Goal: Information Seeking & Learning: Learn about a topic

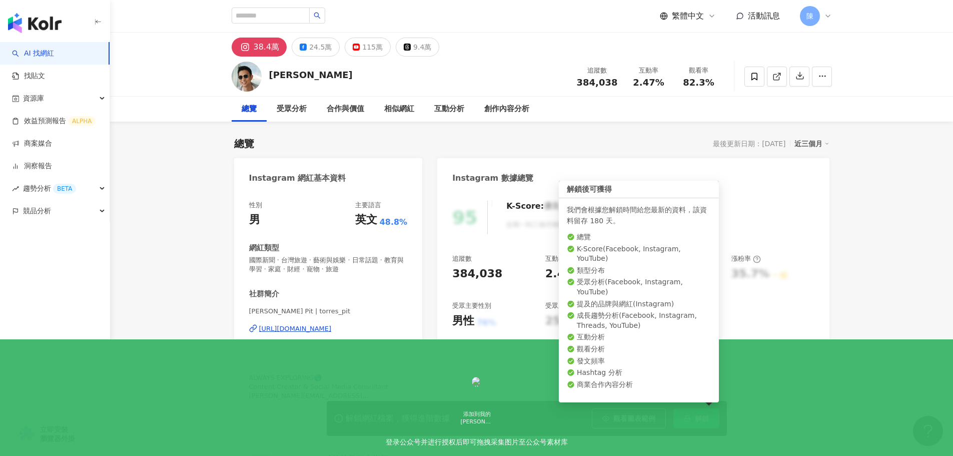
click at [684, 418] on icon "lock" at bounding box center [687, 418] width 7 height 7
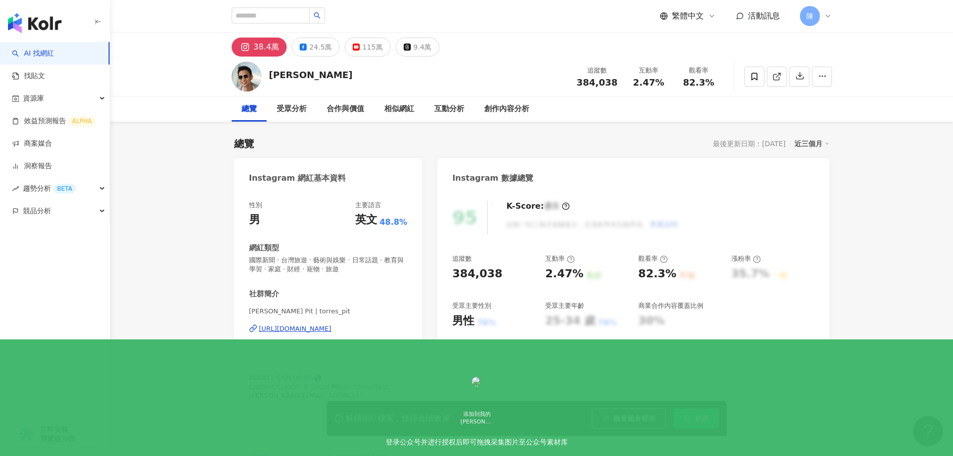
click at [682, 415] on button "解鎖" at bounding box center [696, 418] width 46 height 20
drag, startPoint x: 625, startPoint y: 414, endPoint x: 604, endPoint y: 298, distance: 118.0
click at [625, 414] on span "觀看圖表範例" at bounding box center [634, 418] width 42 height 8
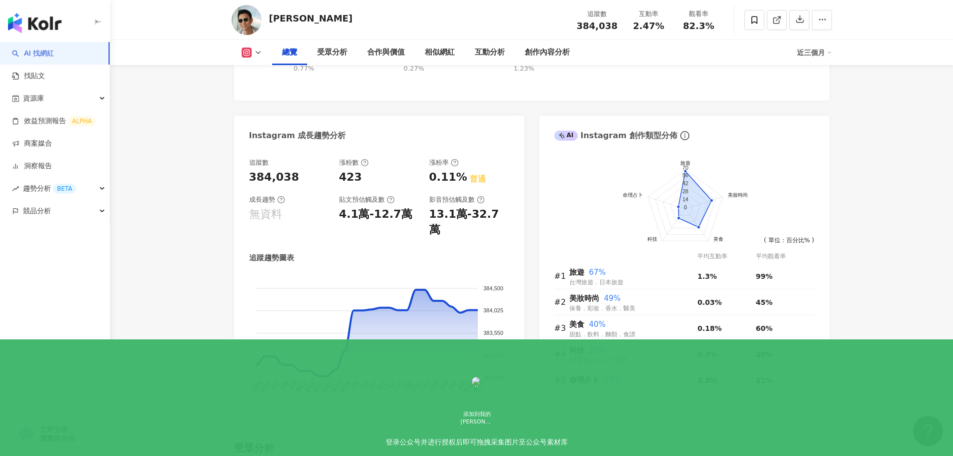
scroll to position [513, 0]
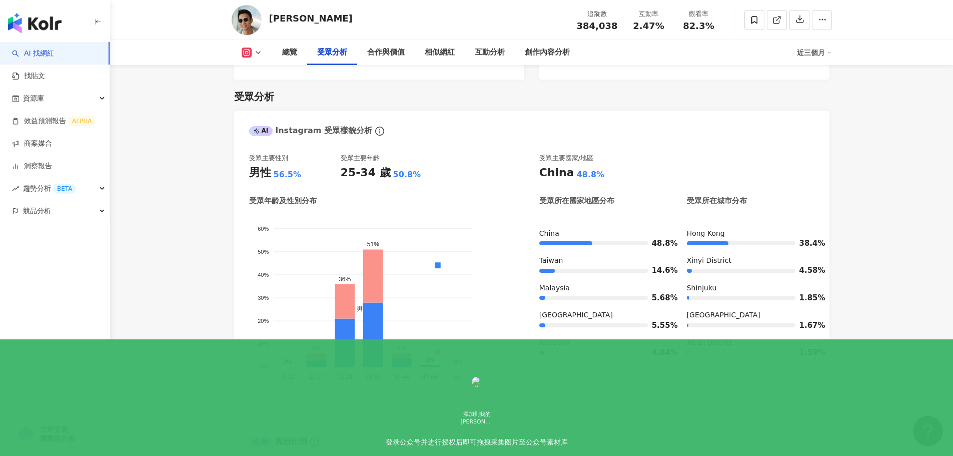
scroll to position [864, 0]
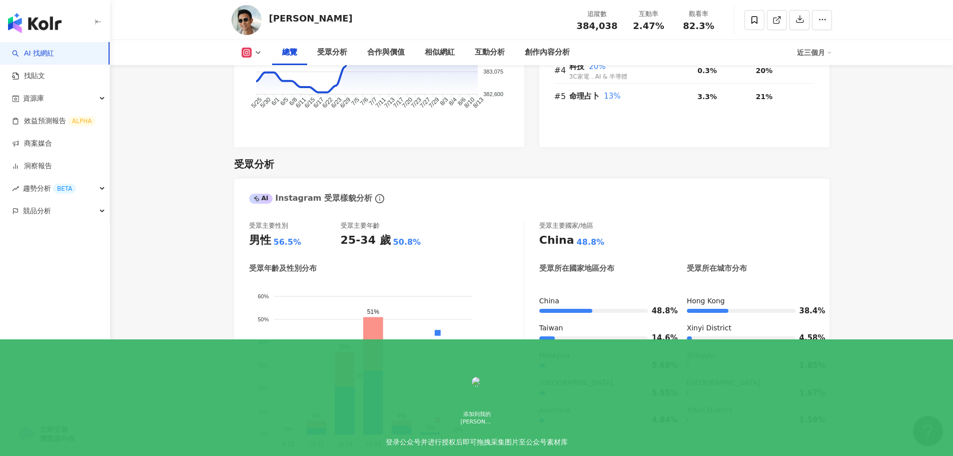
scroll to position [797, 0]
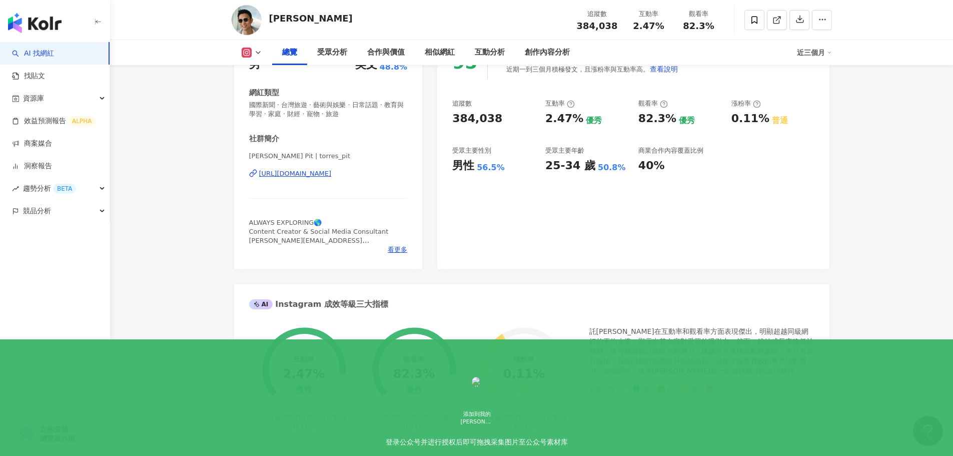
scroll to position [0, 0]
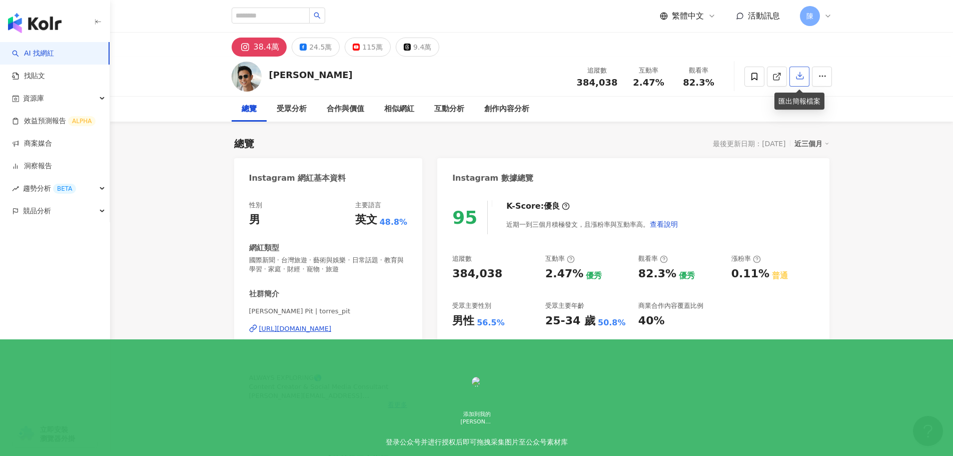
click at [799, 76] on icon "button" at bounding box center [799, 76] width 7 height 7
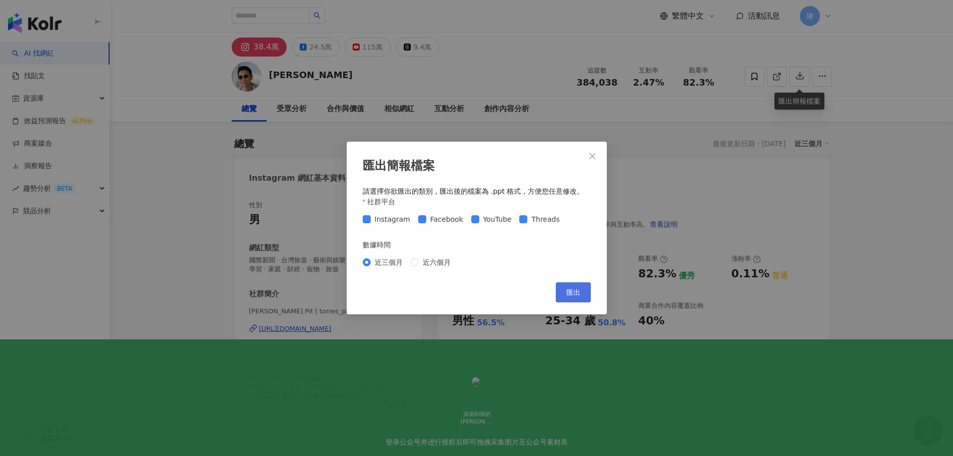
click at [568, 294] on span "匯出" at bounding box center [573, 292] width 14 height 8
click at [590, 151] on button "Close" at bounding box center [592, 156] width 20 height 20
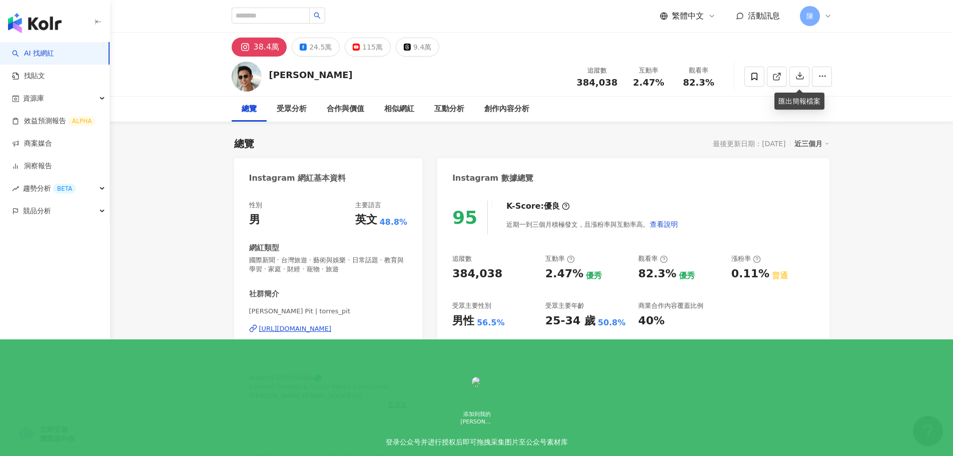
click at [524, 160] on div "Instagram 數據總覽" at bounding box center [633, 174] width 392 height 33
click at [508, 111] on div "創作內容分析" at bounding box center [506, 109] width 45 height 12
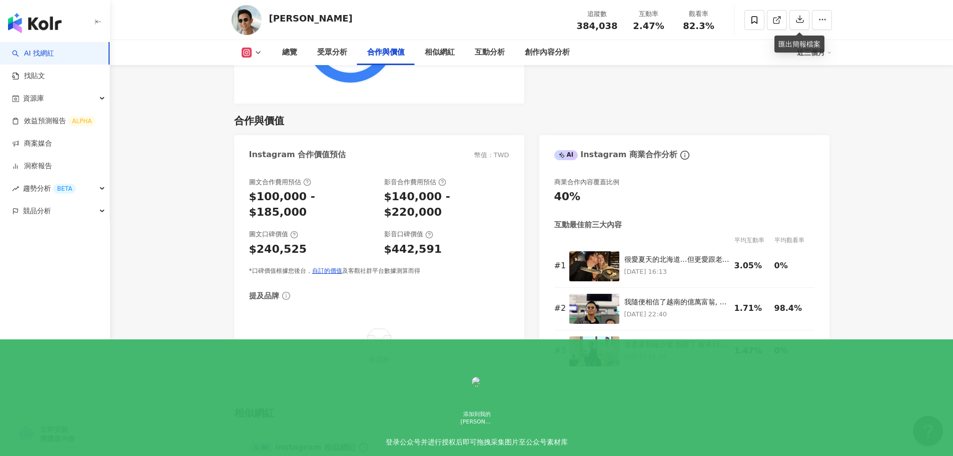
scroll to position [1340, 0]
click at [295, 242] on div "$240,525" at bounding box center [278, 250] width 58 height 16
click at [346, 242] on div "$240,525" at bounding box center [311, 250] width 125 height 16
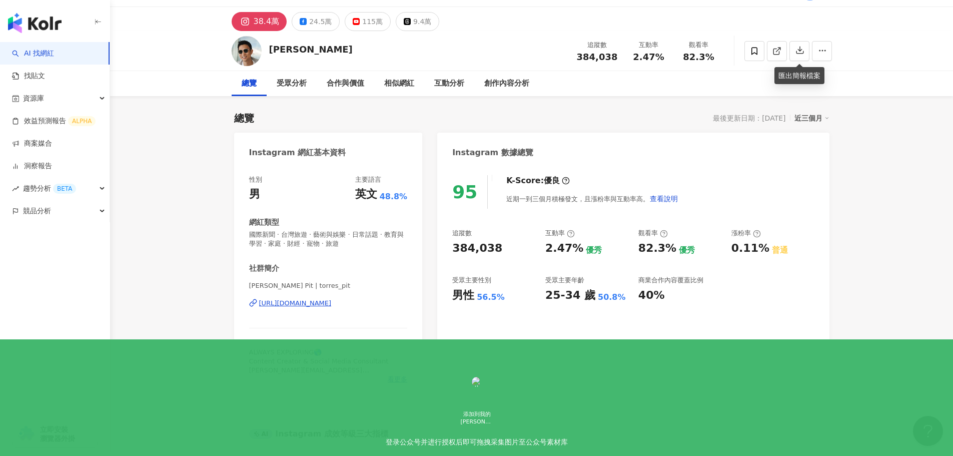
scroll to position [0, 0]
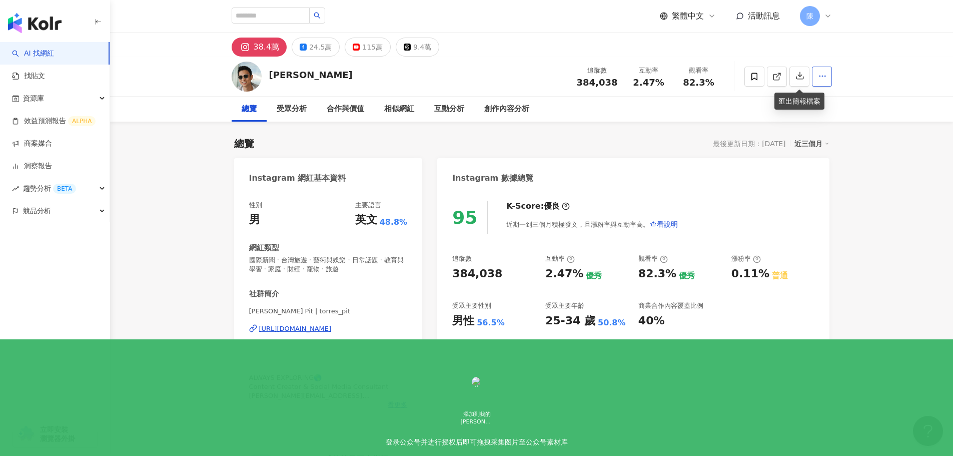
click at [826, 80] on icon "button" at bounding box center [822, 76] width 9 height 9
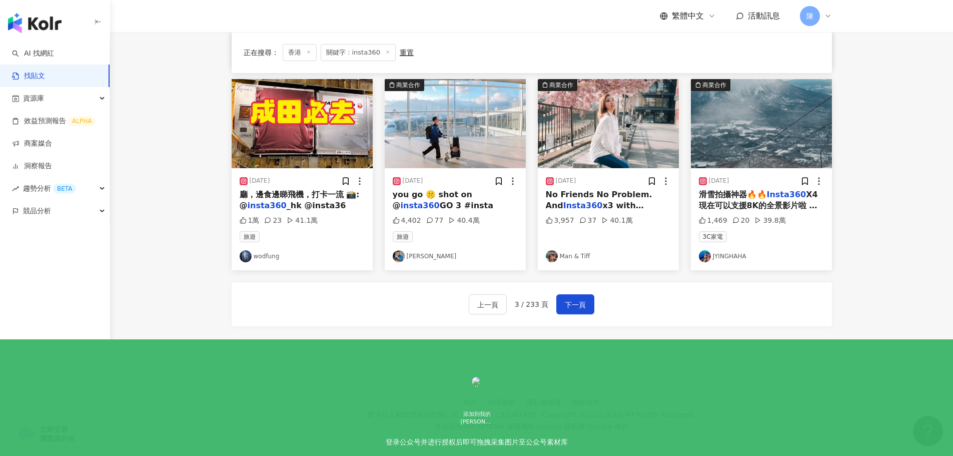
scroll to position [499, 0]
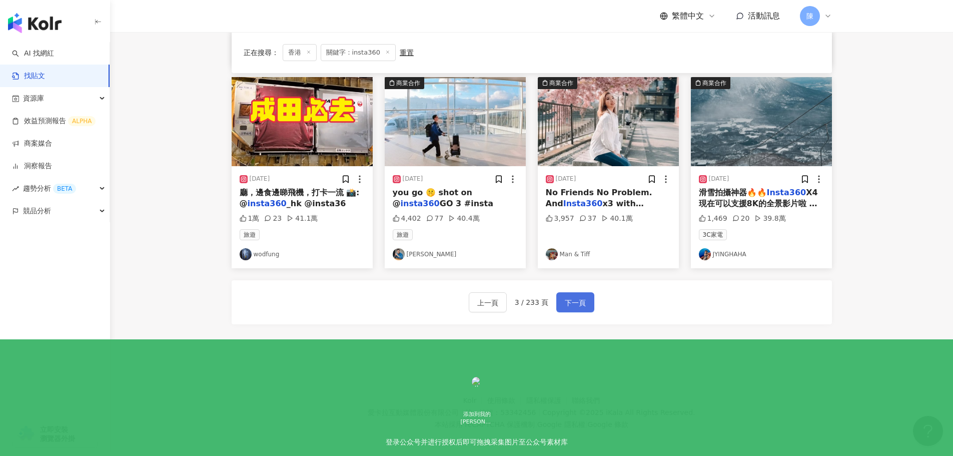
click at [565, 310] on button "下一頁" at bounding box center [575, 302] width 38 height 20
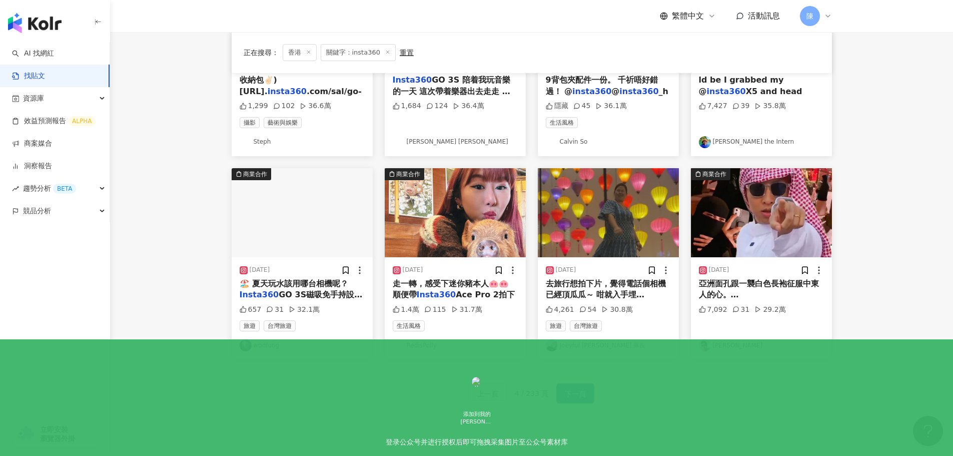
scroll to position [503, 0]
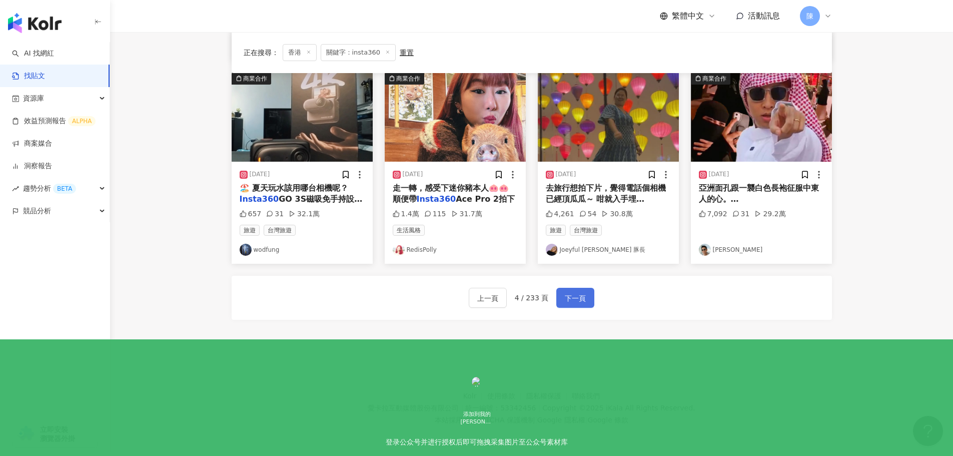
click at [577, 293] on span "下一頁" at bounding box center [575, 298] width 21 height 12
